Goal: Information Seeking & Learning: Learn about a topic

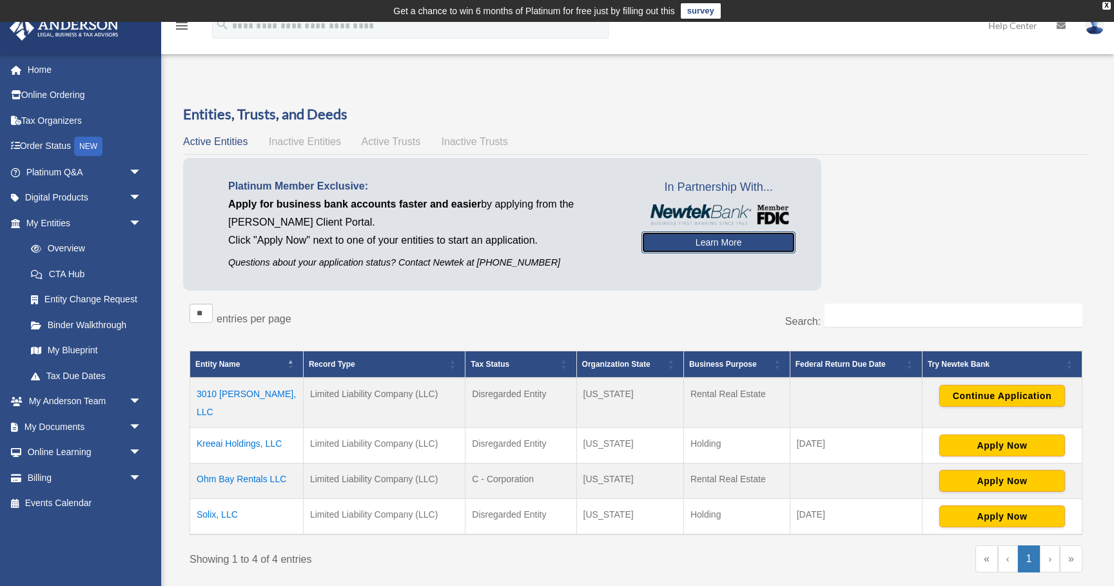
click at [719, 241] on link "Learn More" at bounding box center [719, 242] width 154 height 22
click at [80, 199] on link "Digital Products arrow_drop_down" at bounding box center [85, 198] width 152 height 26
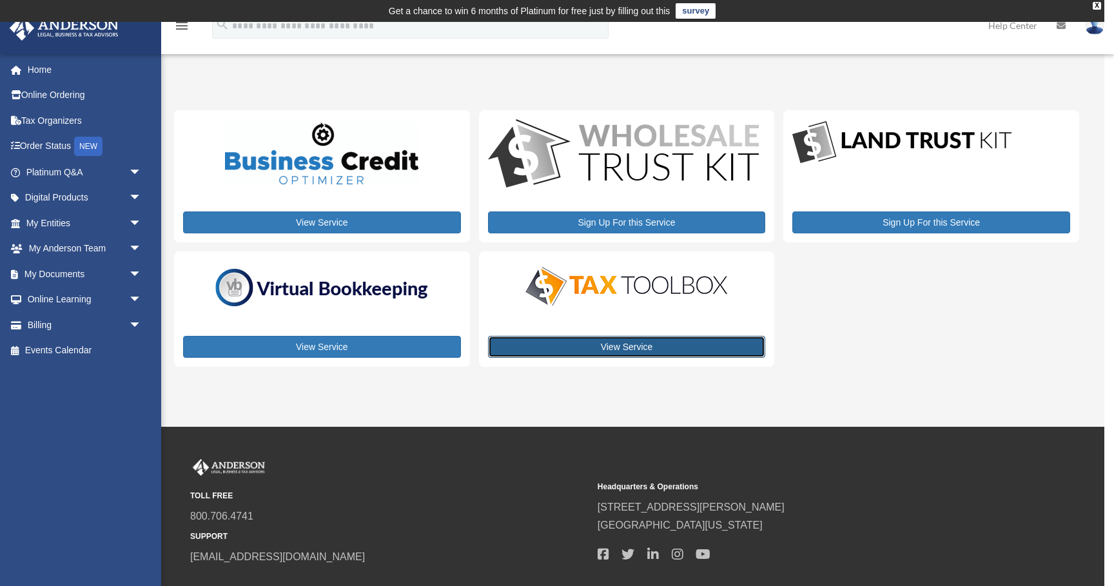
click at [616, 350] on link "View Service" at bounding box center [627, 347] width 278 height 22
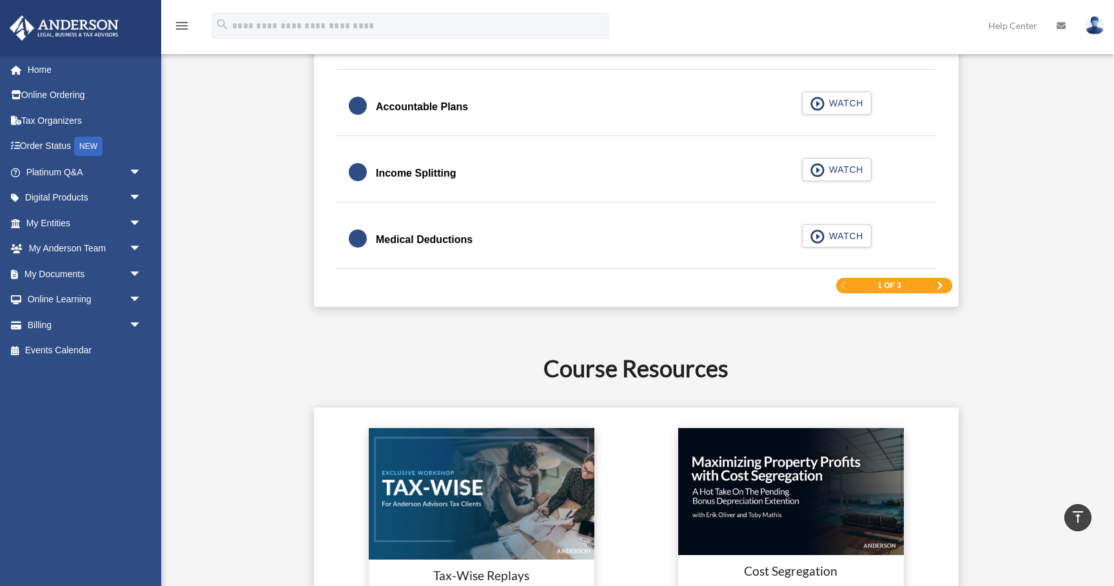
scroll to position [2060, 0]
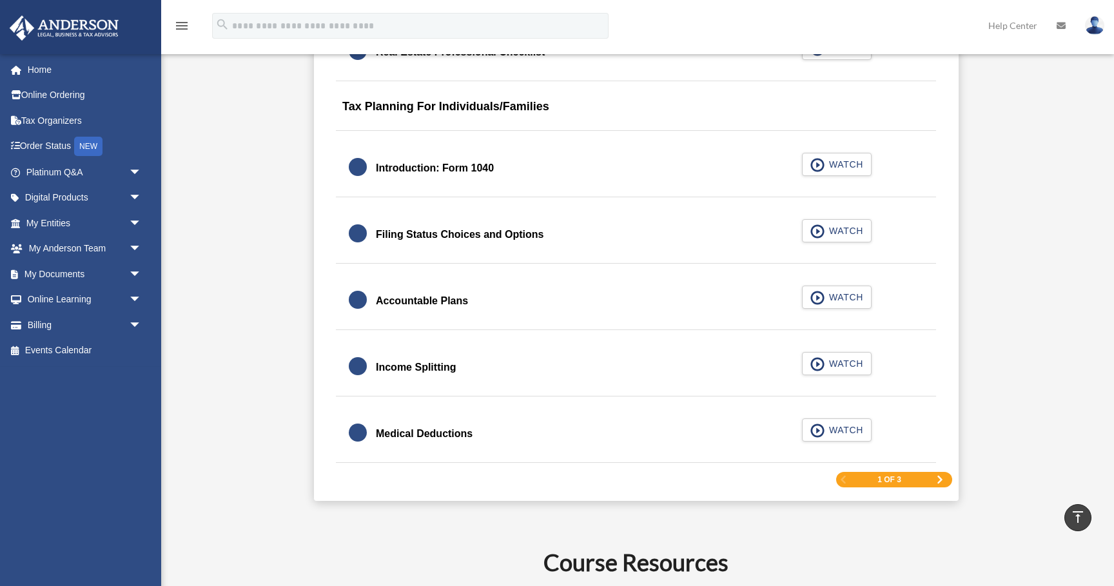
click at [939, 478] on span "Next Page" at bounding box center [940, 480] width 8 height 8
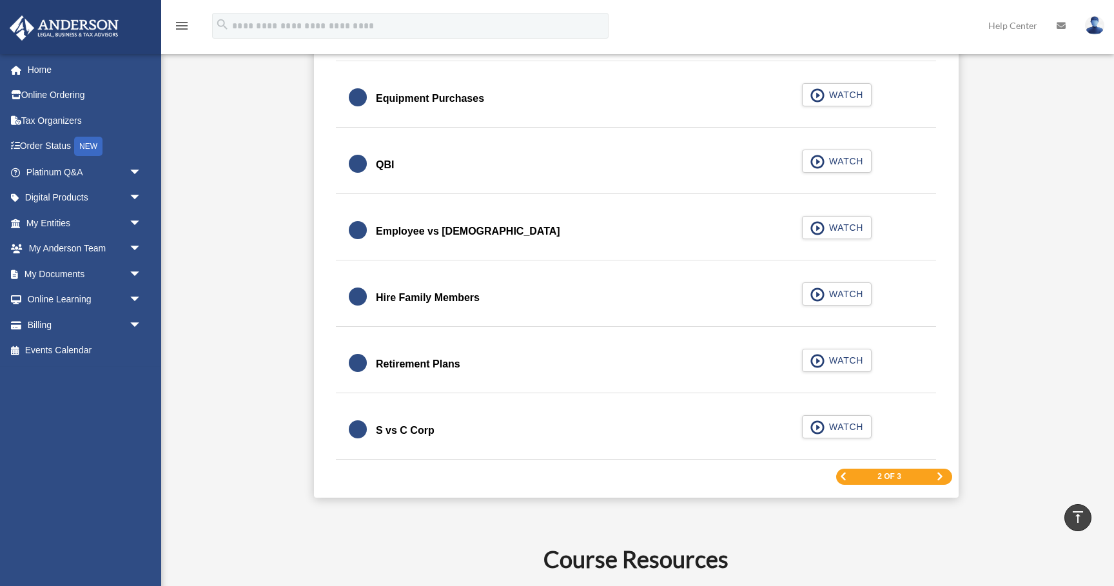
scroll to position [1819, 0]
click at [939, 474] on span "Next Page" at bounding box center [940, 476] width 8 height 8
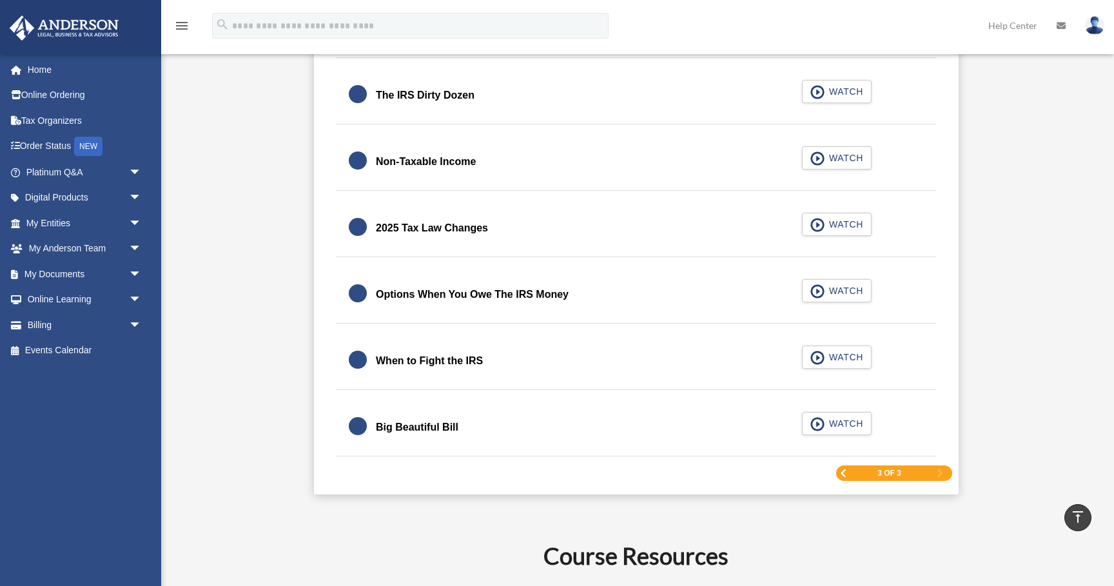
scroll to position [1610, 0]
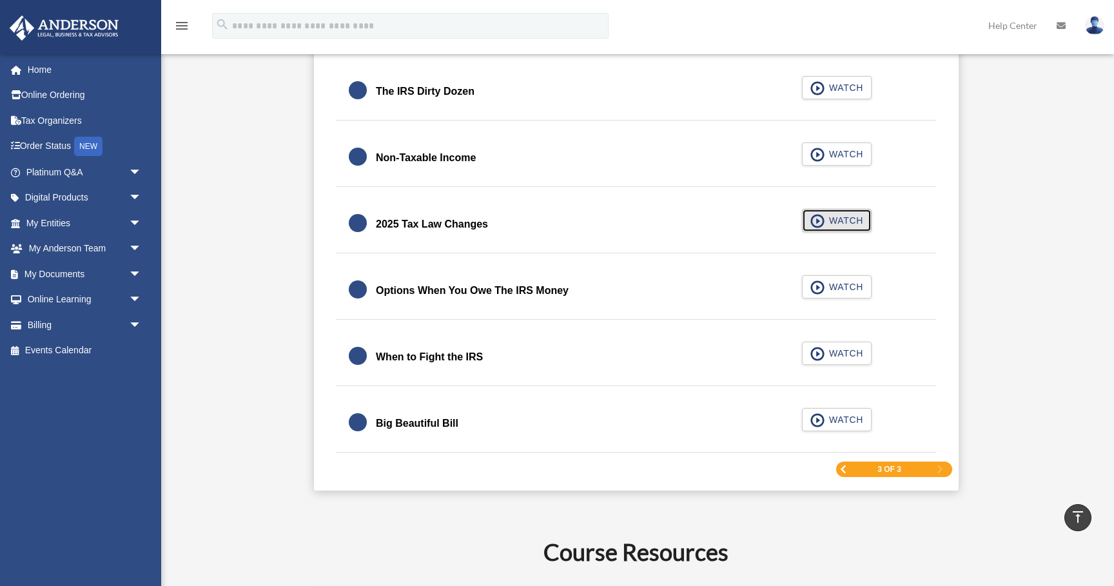
click at [851, 221] on span "WATCH" at bounding box center [844, 220] width 38 height 13
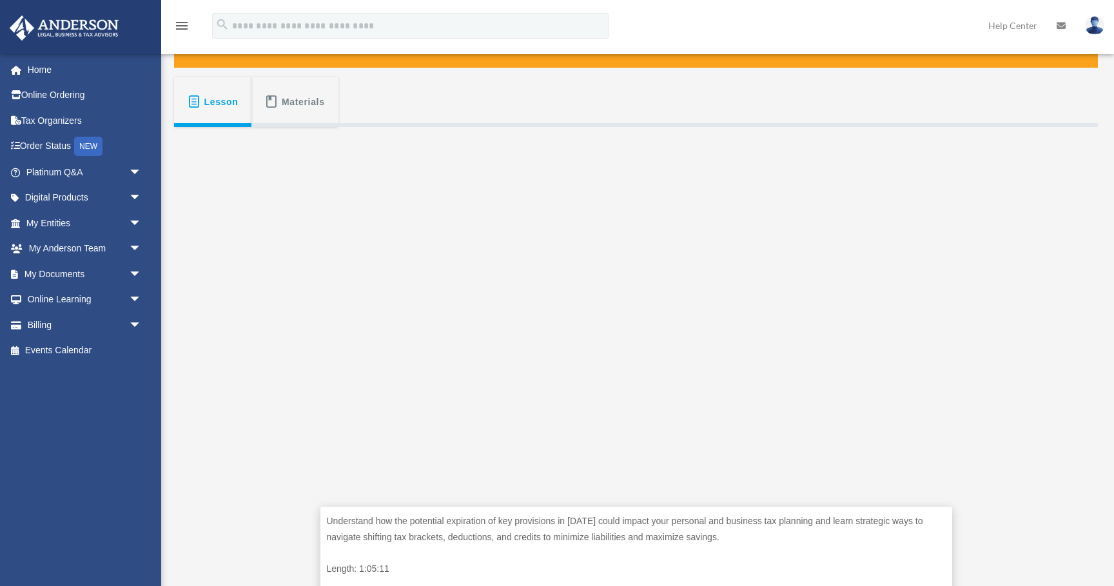
scroll to position [215, 0]
click at [219, 99] on span "Lesson" at bounding box center [221, 101] width 34 height 23
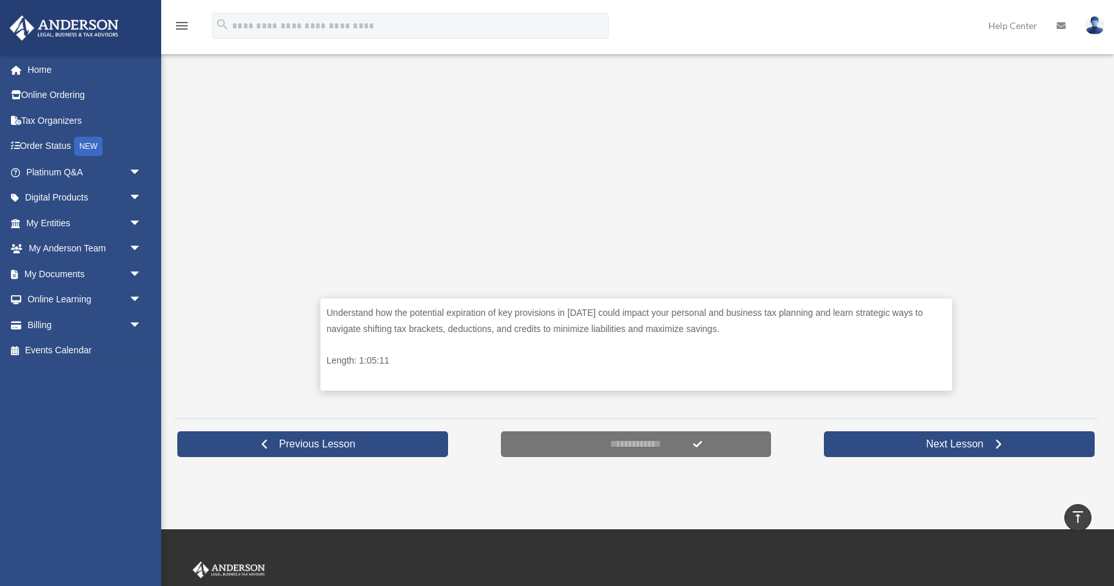
scroll to position [0, 0]
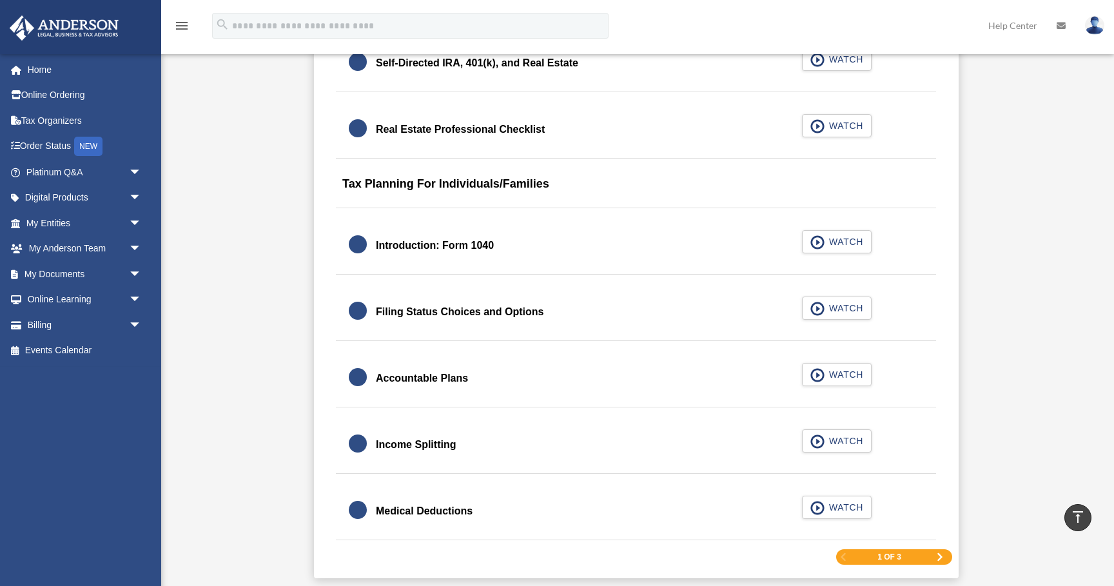
scroll to position [1787, 0]
click at [940, 555] on span "Next Page" at bounding box center [940, 558] width 8 height 8
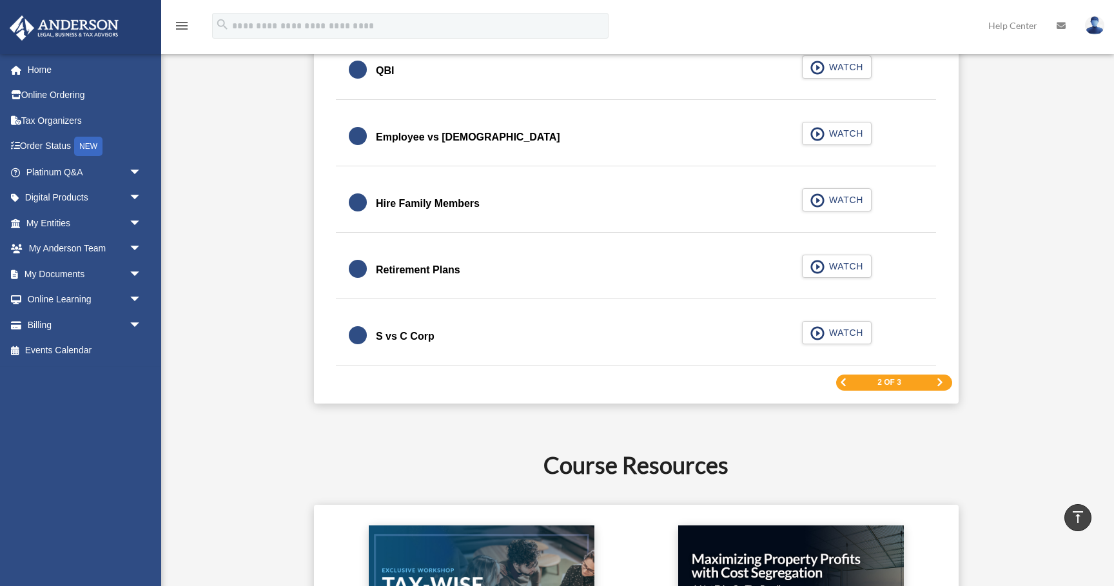
scroll to position [1922, 0]
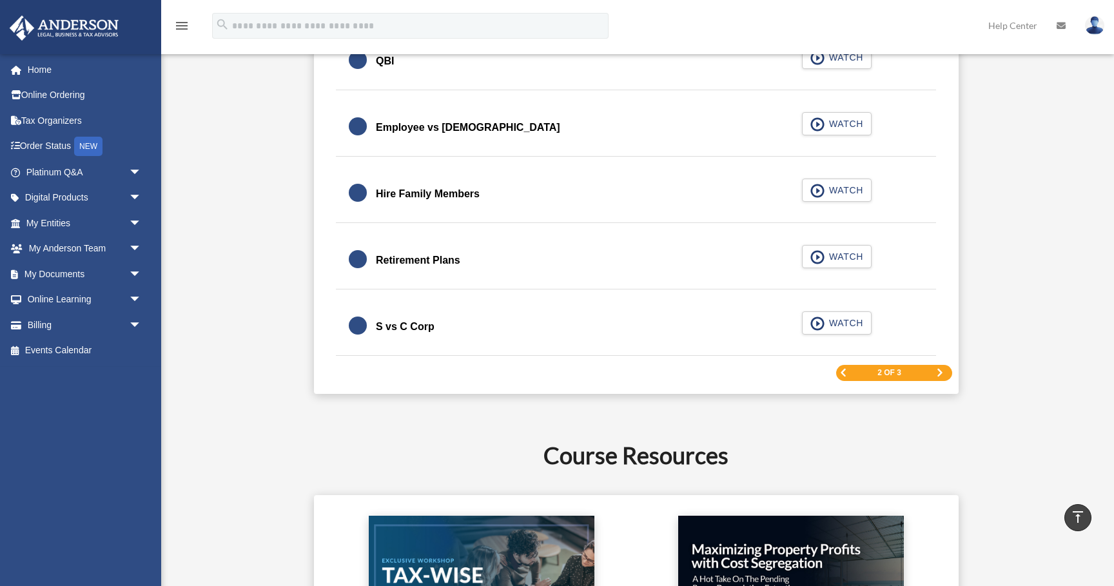
click at [939, 373] on span "Next Page" at bounding box center [940, 373] width 8 height 8
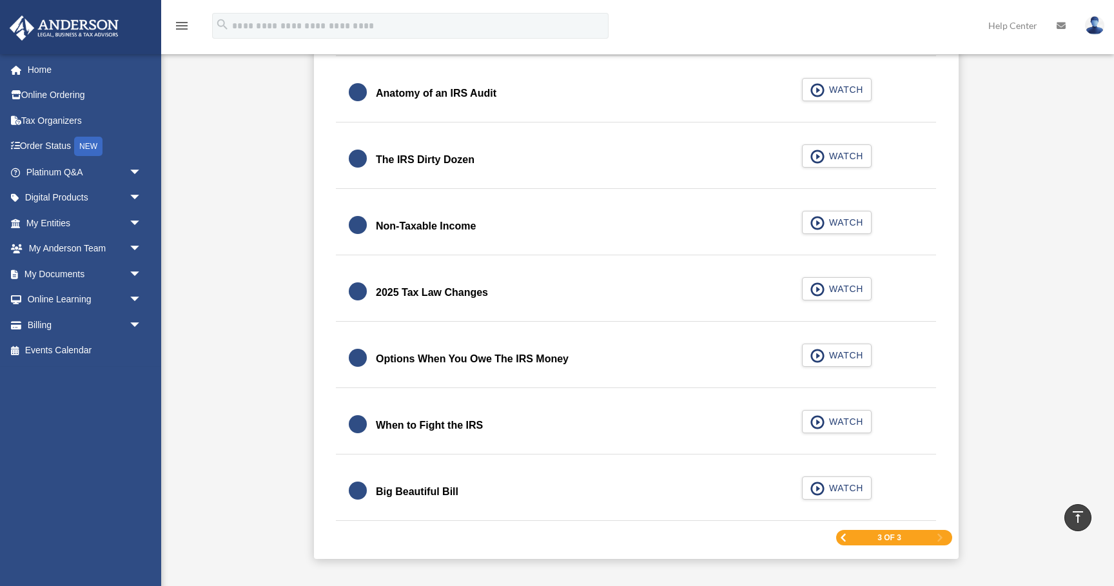
scroll to position [1544, 0]
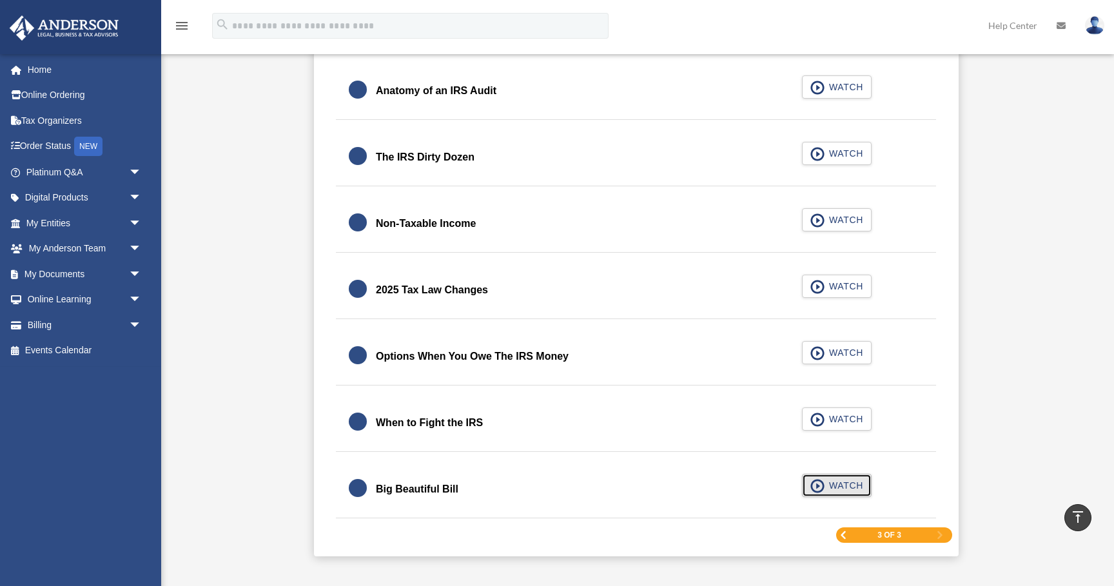
click at [834, 480] on span "WATCH" at bounding box center [844, 485] width 38 height 13
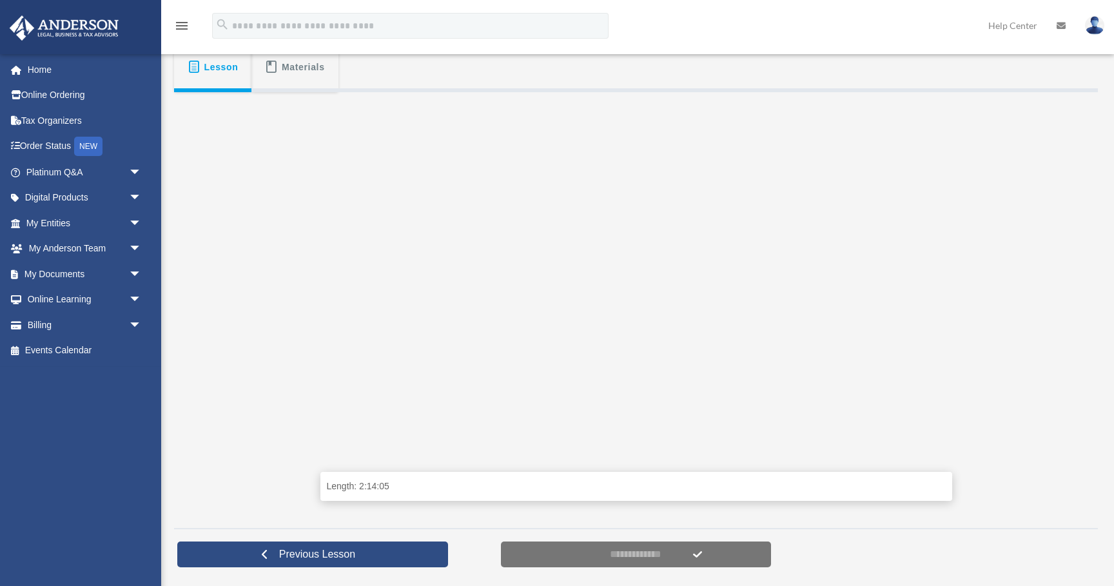
scroll to position [313, 0]
